Goal: Check status: Check status

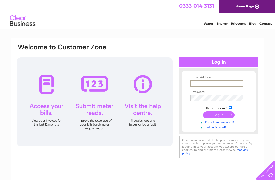
type input "[EMAIL_ADDRESS][DOMAIN_NAME]"
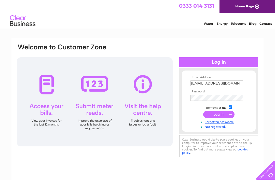
click at [218, 115] on input "submit" at bounding box center [218, 114] width 31 height 7
click at [226, 117] on input "submit" at bounding box center [218, 114] width 31 height 7
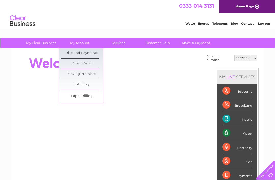
click at [89, 52] on link "Bills and Payments" at bounding box center [82, 53] width 42 height 10
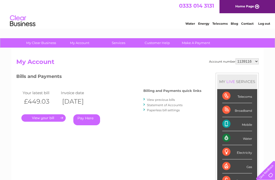
click at [24, 77] on h3 "Bills and Payments" at bounding box center [108, 77] width 185 height 9
click at [249, 61] on select "1139116 30280316" at bounding box center [246, 61] width 23 height 6
select select "30280316"
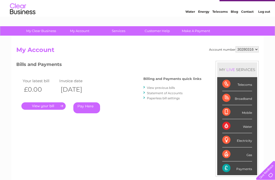
scroll to position [16, 0]
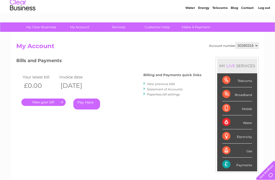
click at [257, 46] on select "1139116 30280316" at bounding box center [246, 45] width 23 height 6
select select "1139116"
